Goal: Information Seeking & Learning: Learn about a topic

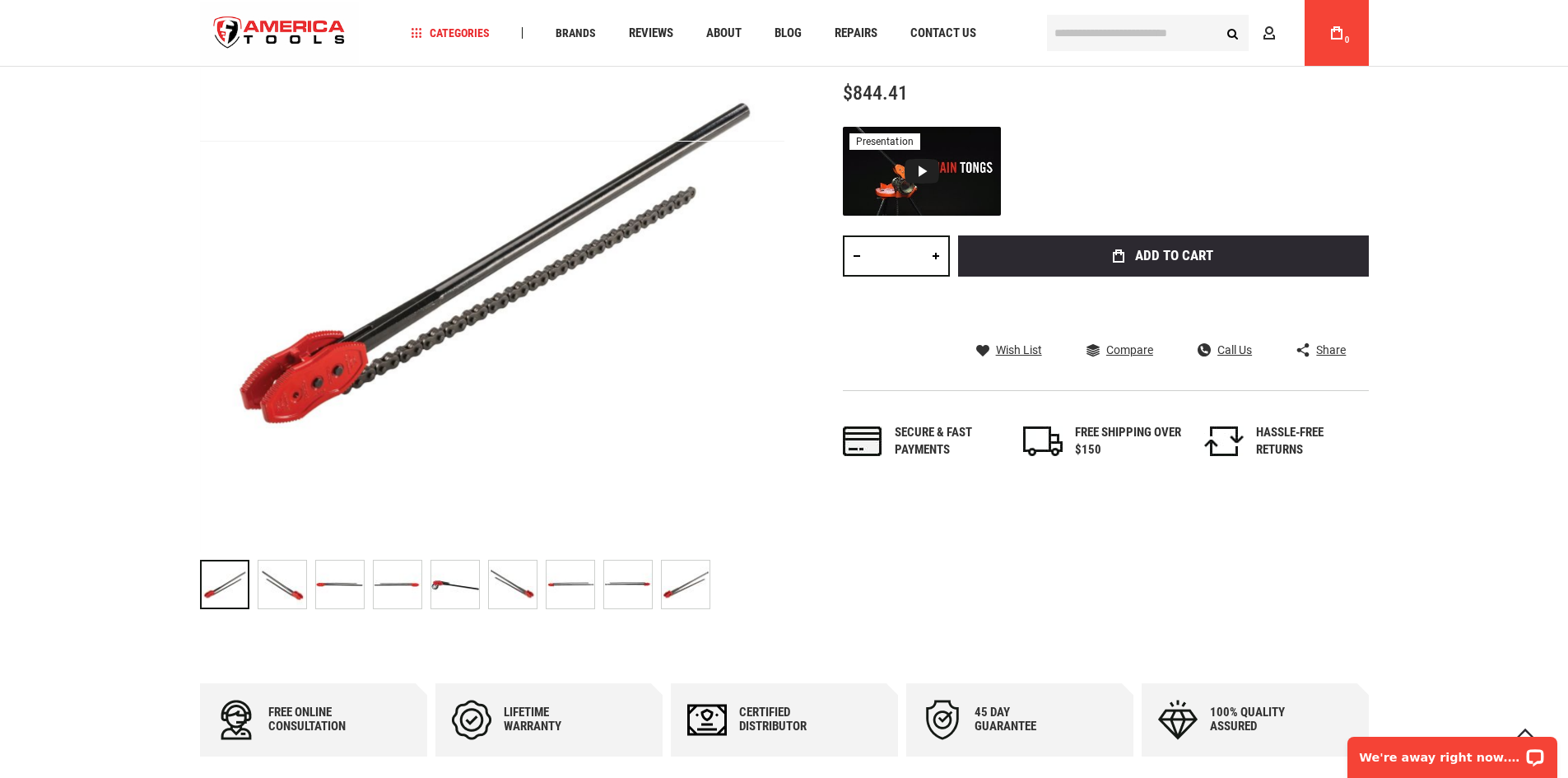
scroll to position [247, 0]
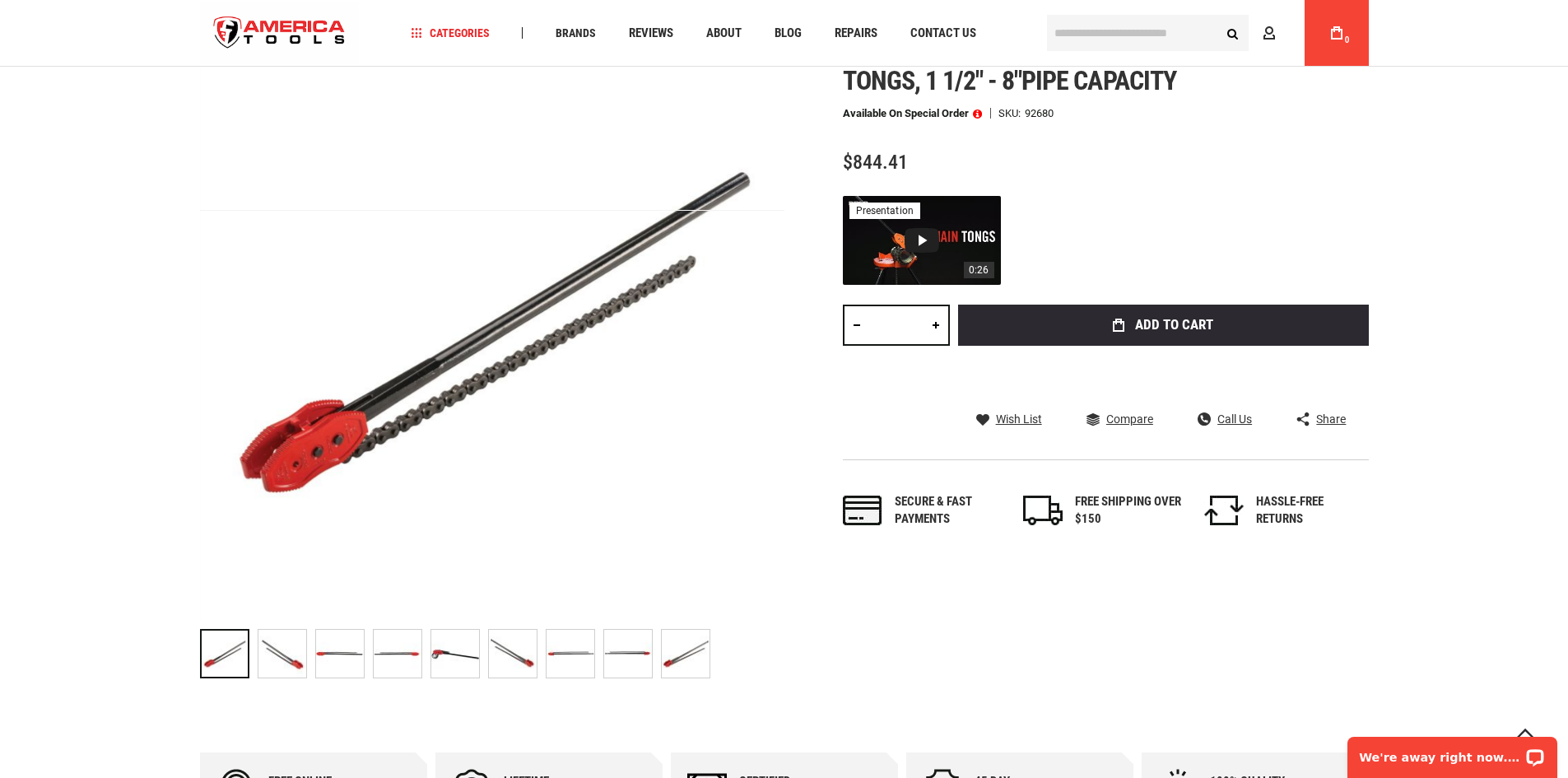
click at [919, 241] on div "Video 1: RIDGID Chain Tongs" at bounding box center [921, 240] width 35 height 24
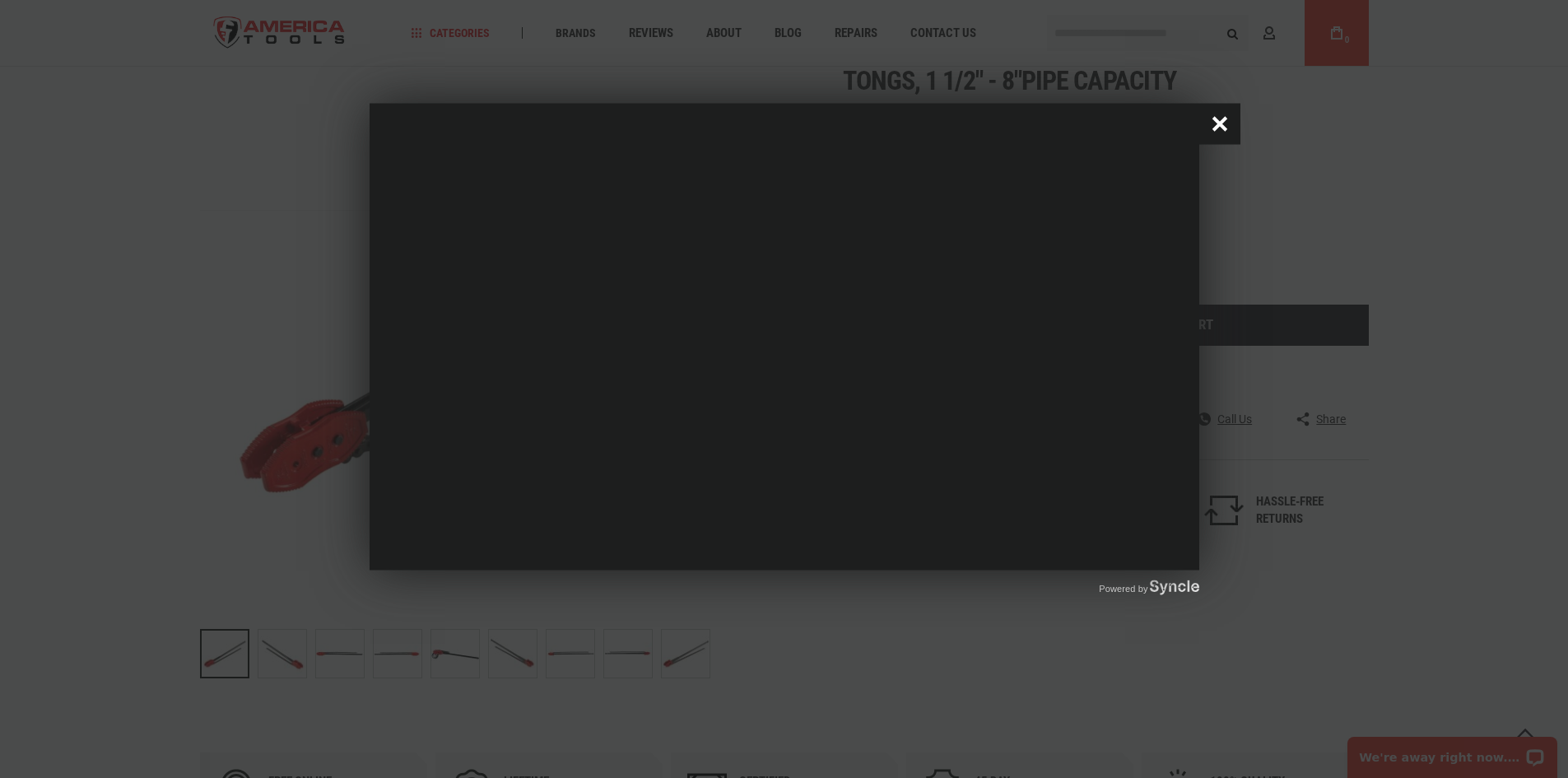
click at [1210, 124] on button "Close popup window" at bounding box center [1220, 125] width 41 height 41
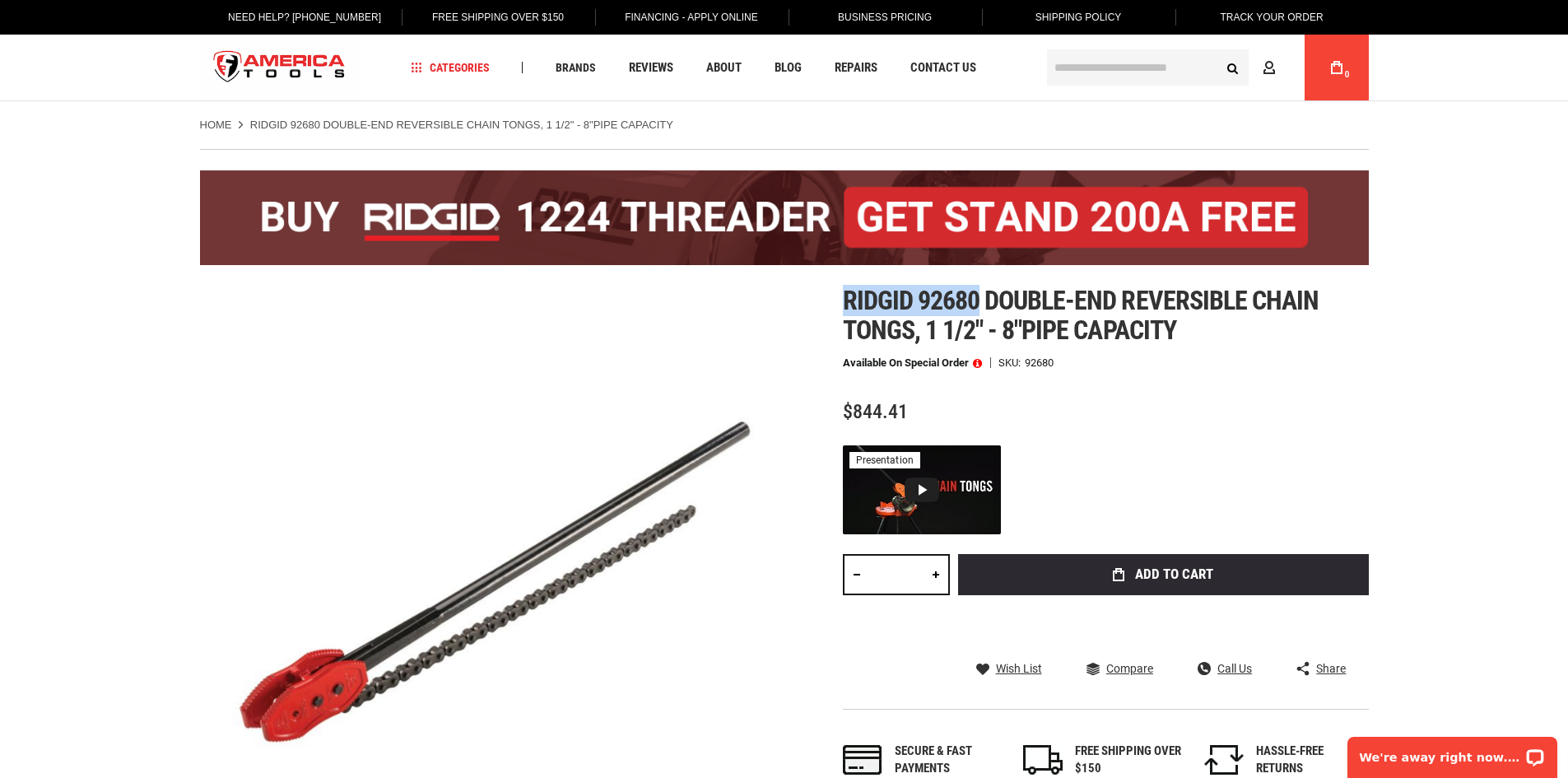
drag, startPoint x: 980, startPoint y: 297, endPoint x: 832, endPoint y: 287, distance: 148.3
click at [832, 287] on div "Skip to the end of the images gallery Skip to the beginning of the images galle…" at bounding box center [784, 610] width 1168 height 650
copy span "Ridgid 92680"
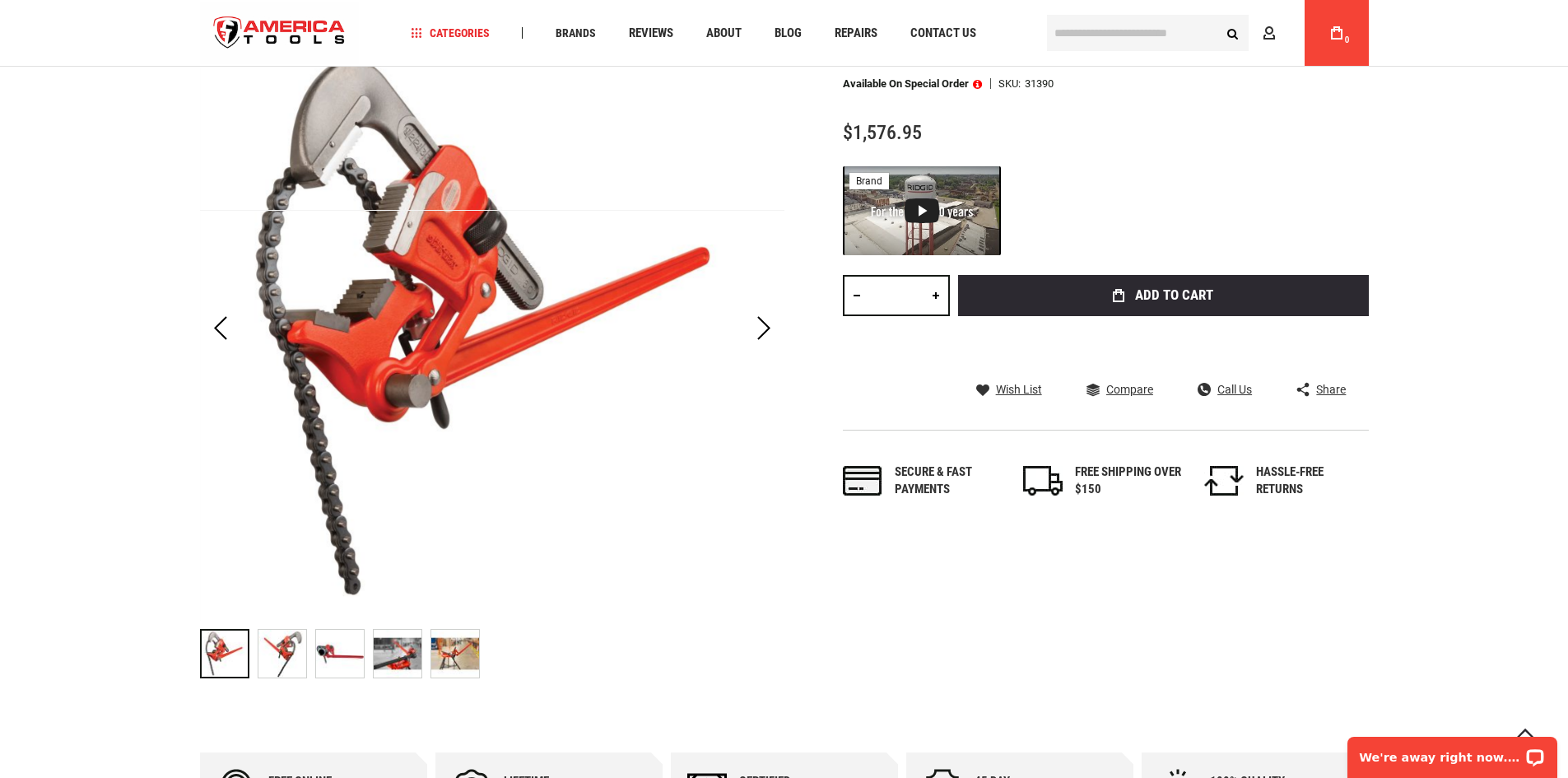
click at [411, 668] on img "RIDGID 31390 WRENCH, S8A COMP LEVERAGE" at bounding box center [397, 653] width 48 height 48
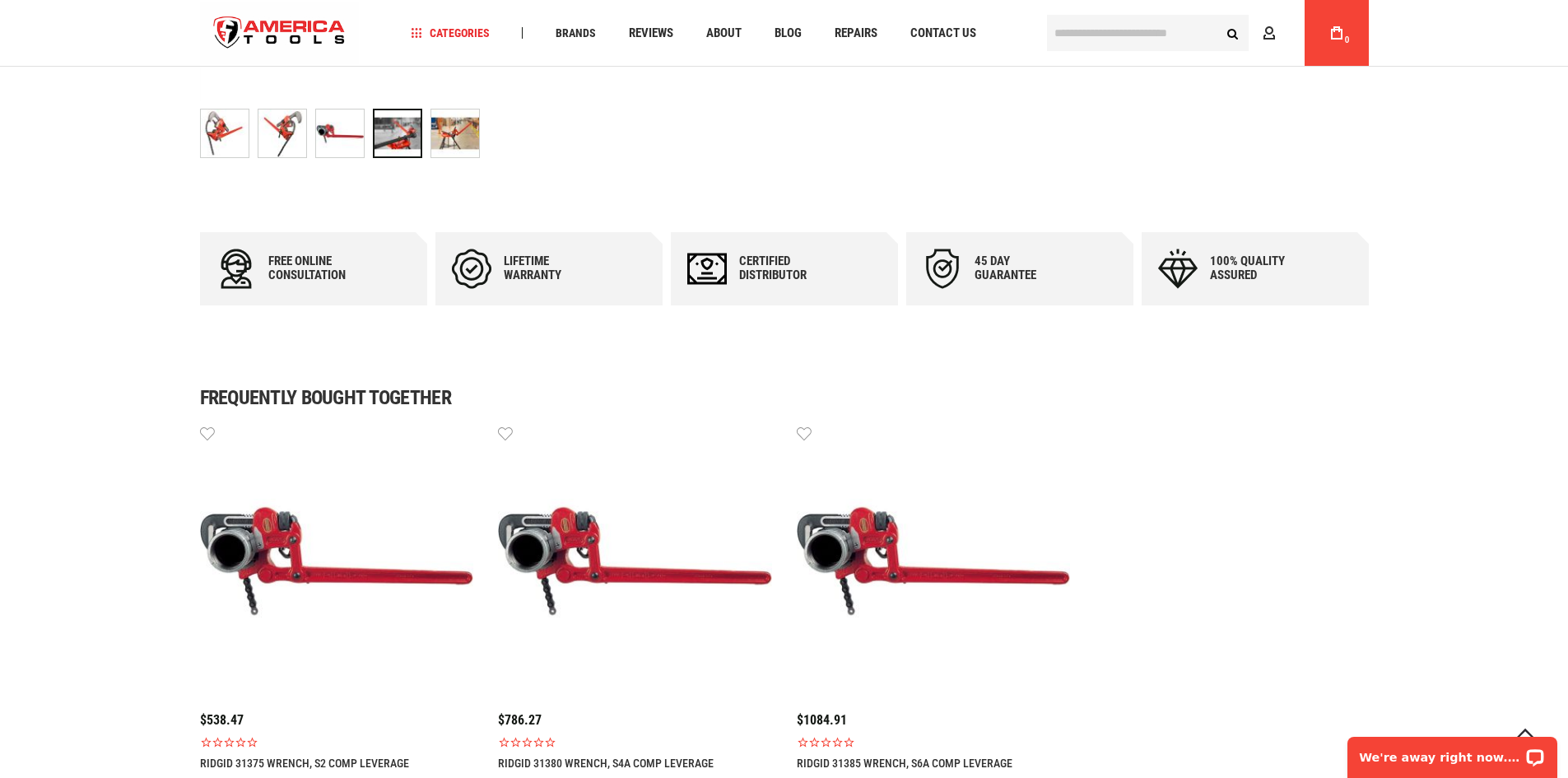
scroll to position [1152, 0]
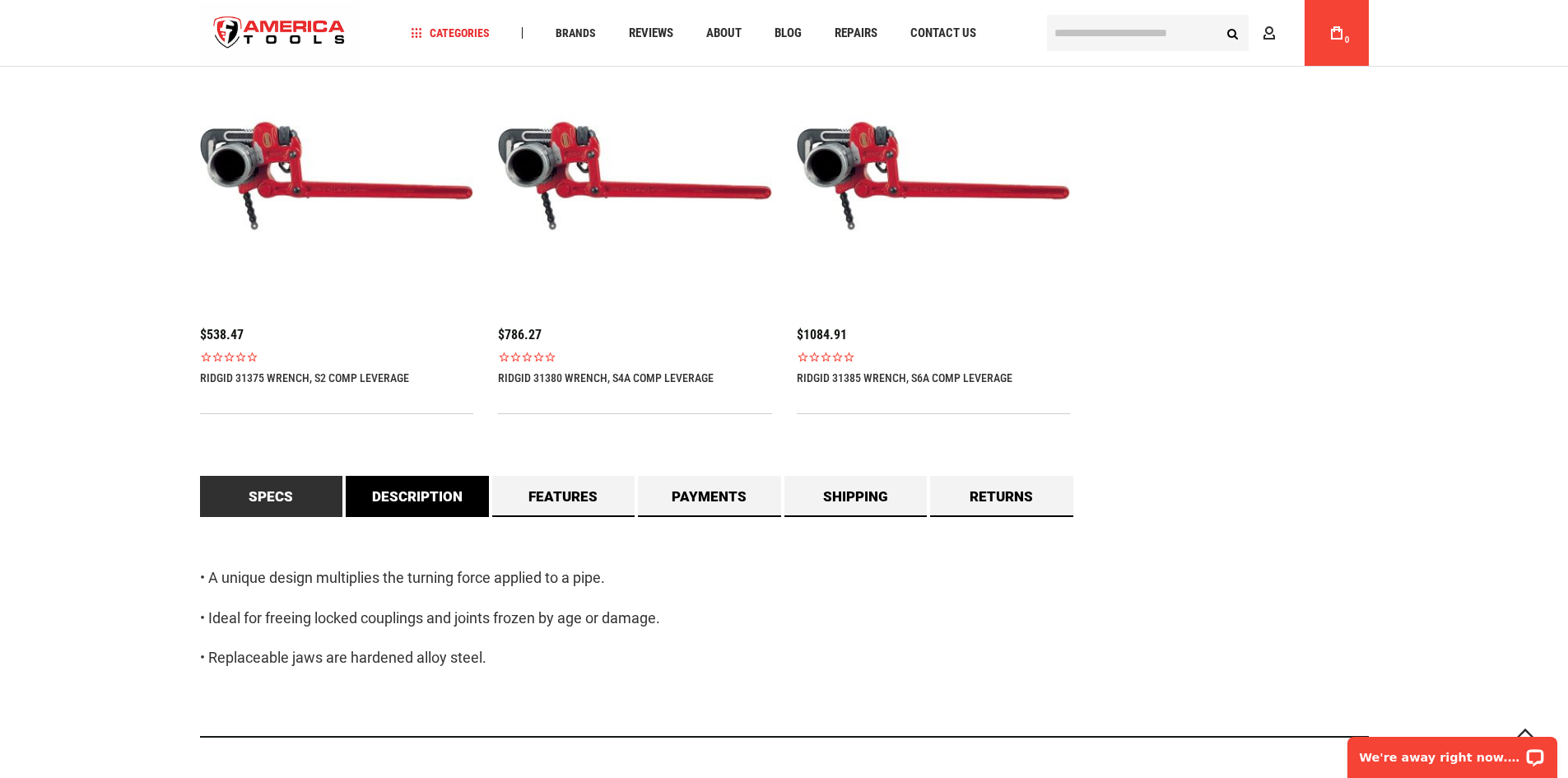
click at [425, 506] on link "Description" at bounding box center [417, 496] width 144 height 41
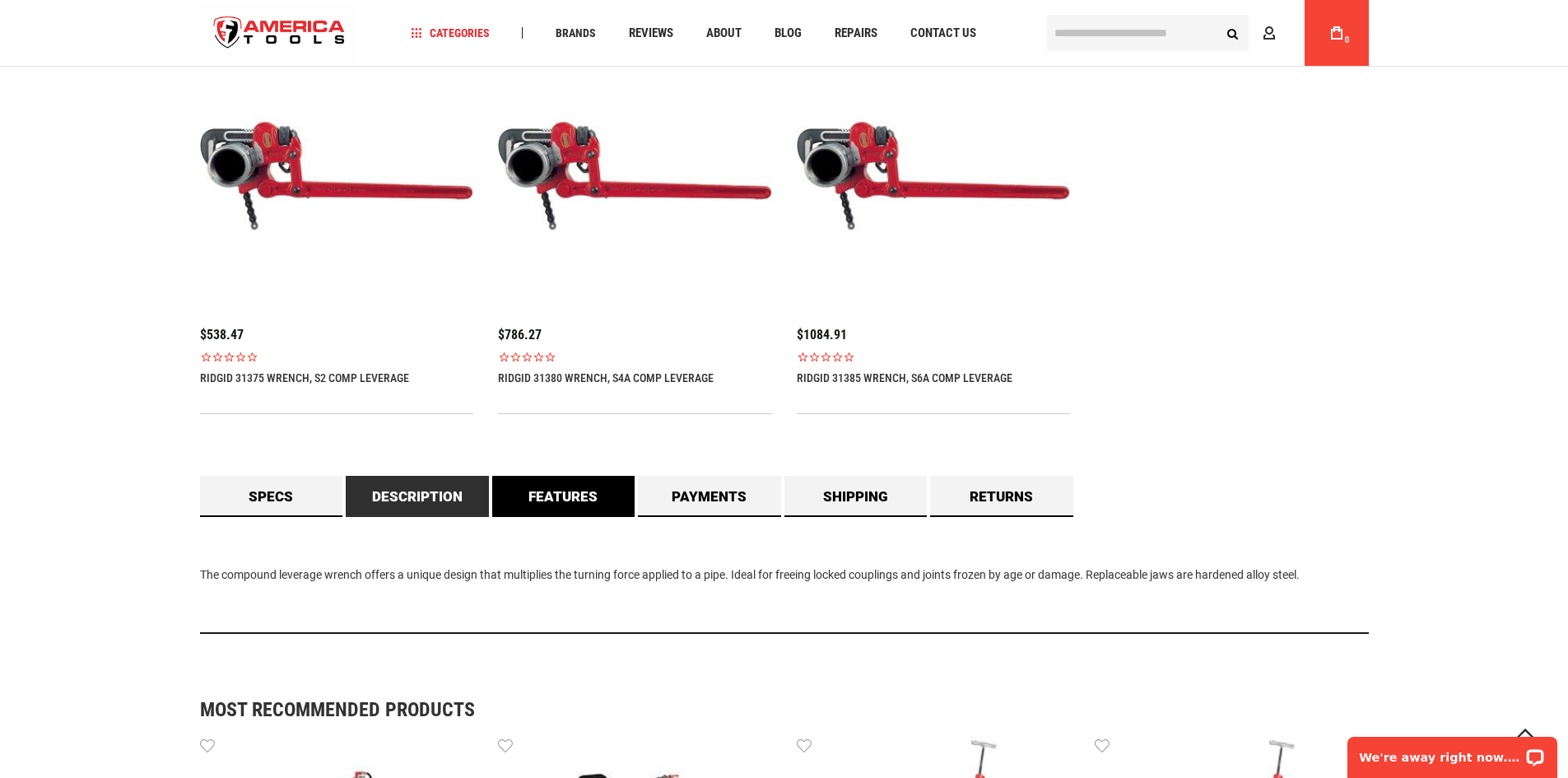
click at [525, 498] on link "Features" at bounding box center [563, 496] width 144 height 41
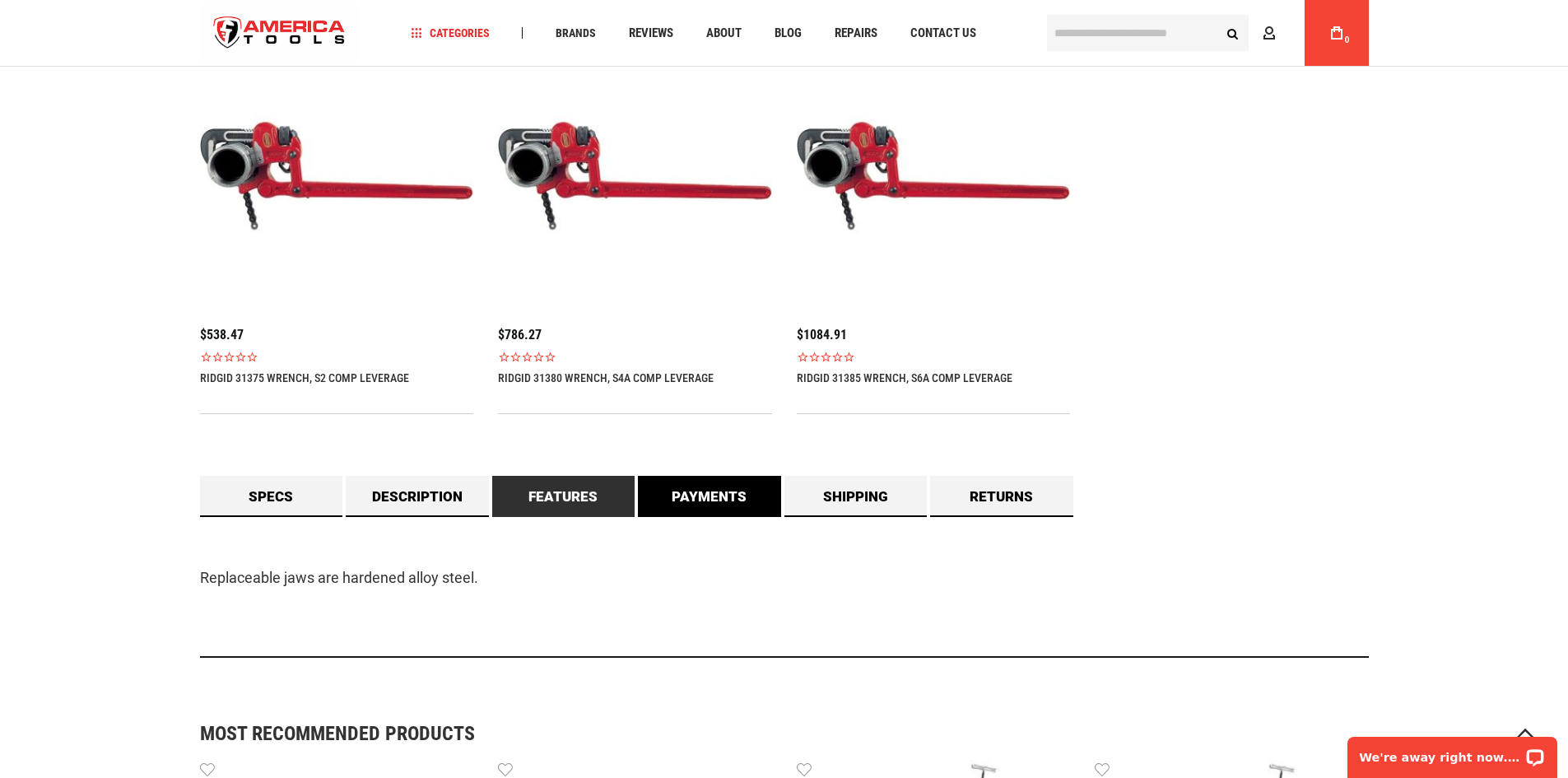
click at [659, 499] on link "Payments" at bounding box center [709, 496] width 144 height 41
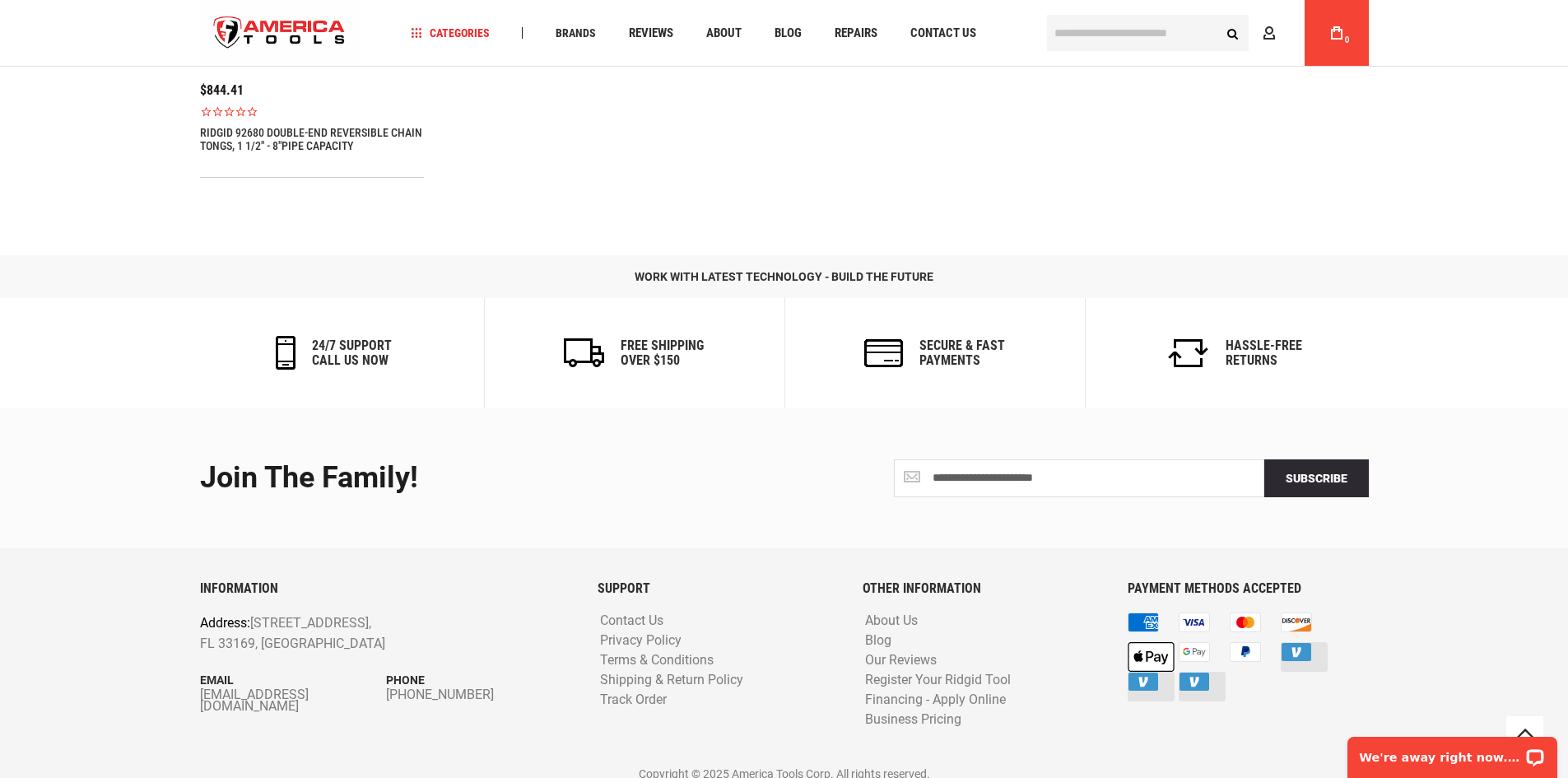
scroll to position [2996, 0]
